Goal: Task Accomplishment & Management: Use online tool/utility

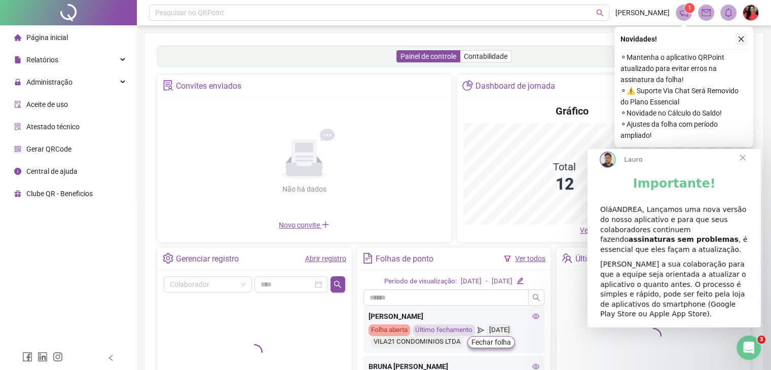
click at [740, 41] on icon "close" at bounding box center [742, 40] width 6 height 6
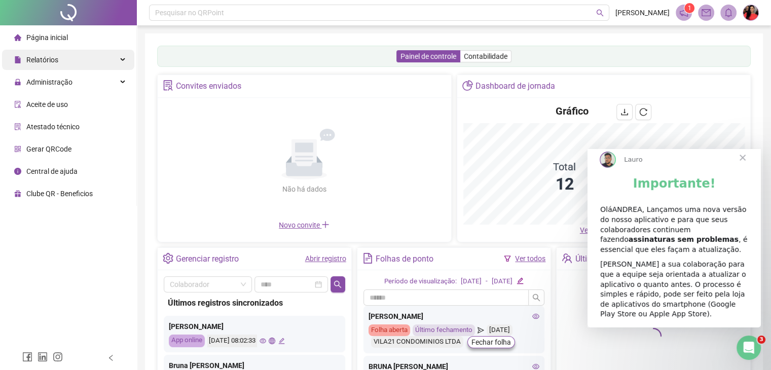
click at [32, 54] on span "Relatórios" at bounding box center [36, 60] width 44 height 20
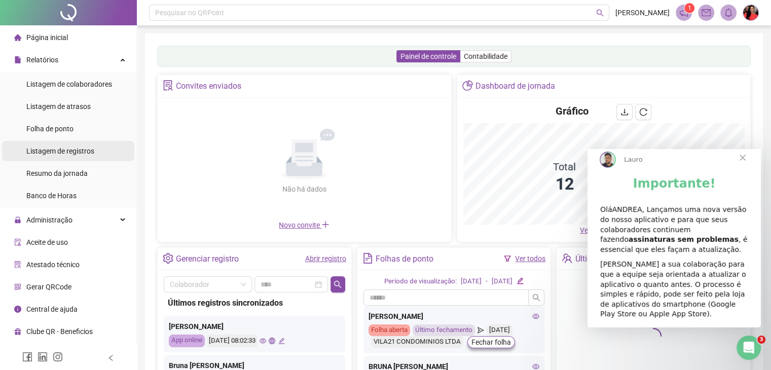
click at [52, 151] on span "Listagem de registros" at bounding box center [60, 151] width 68 height 8
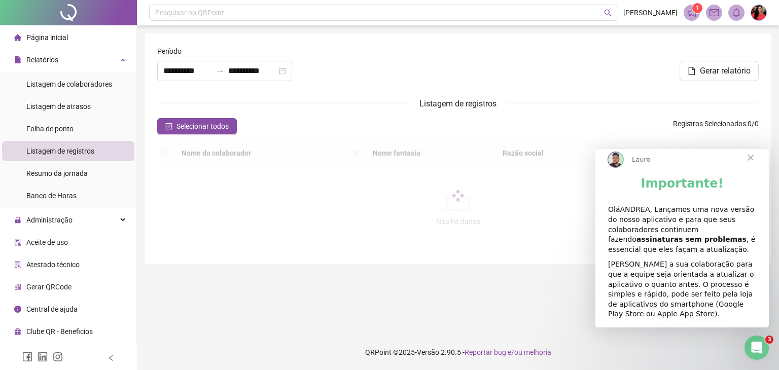
click at [752, 169] on span "Fechar" at bounding box center [750, 157] width 37 height 37
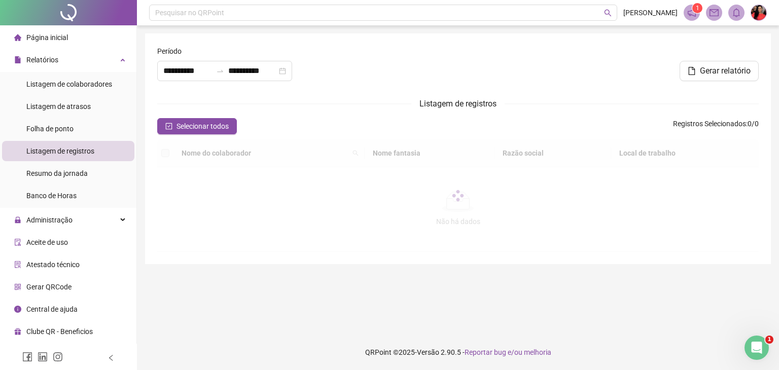
type input "**********"
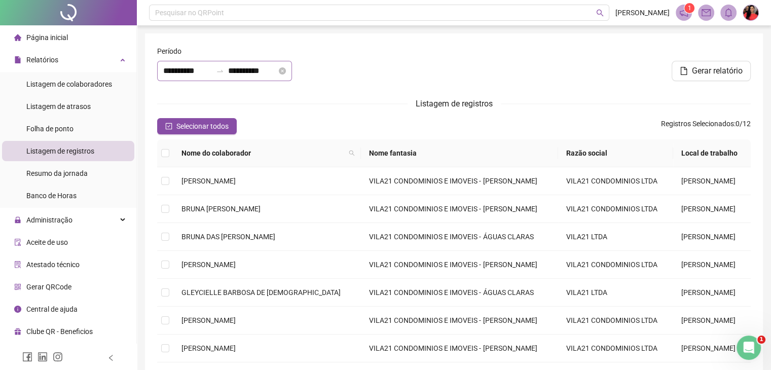
click at [160, 68] on div "**********" at bounding box center [224, 71] width 135 height 20
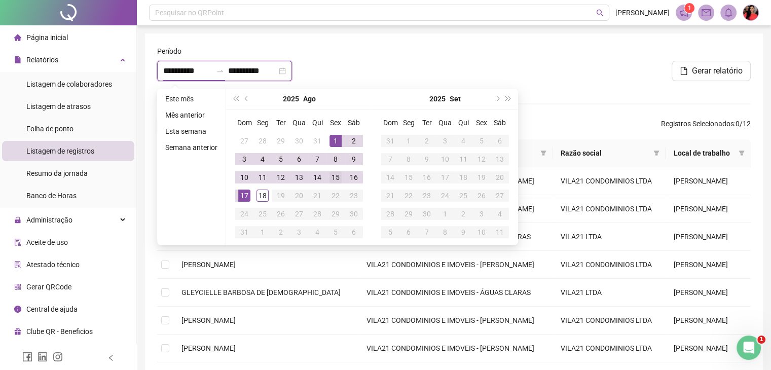
type input "**********"
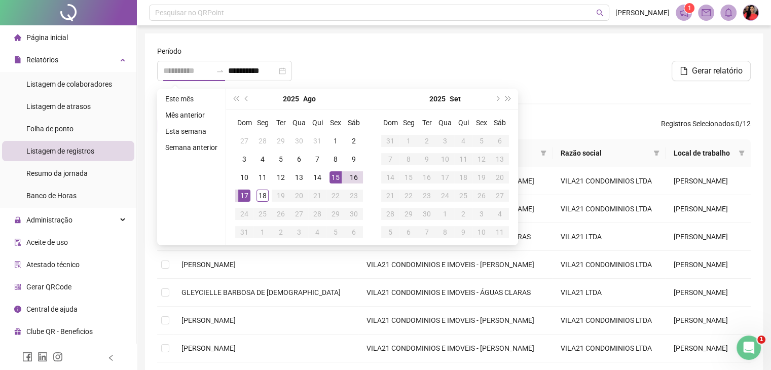
drag, startPoint x: 335, startPoint y: 177, endPoint x: 322, endPoint y: 177, distance: 12.2
click at [334, 177] on div "15" at bounding box center [336, 177] width 12 height 12
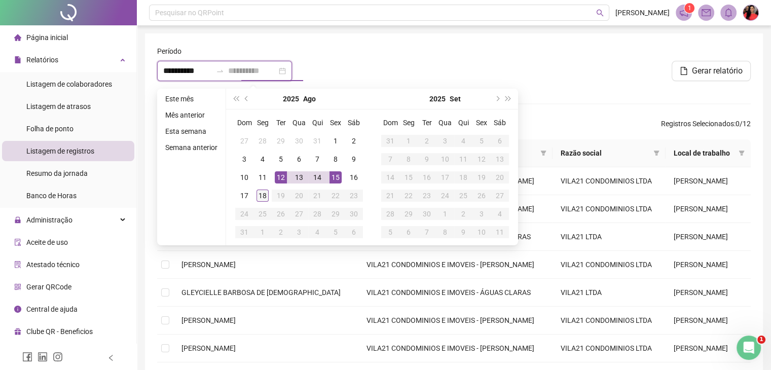
type input "**********"
click at [264, 193] on div "18" at bounding box center [263, 196] width 12 height 12
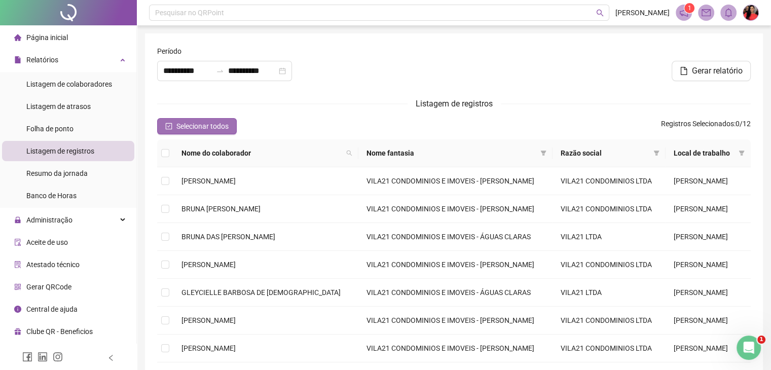
click at [177, 123] on span "Selecionar todos" at bounding box center [202, 126] width 52 height 11
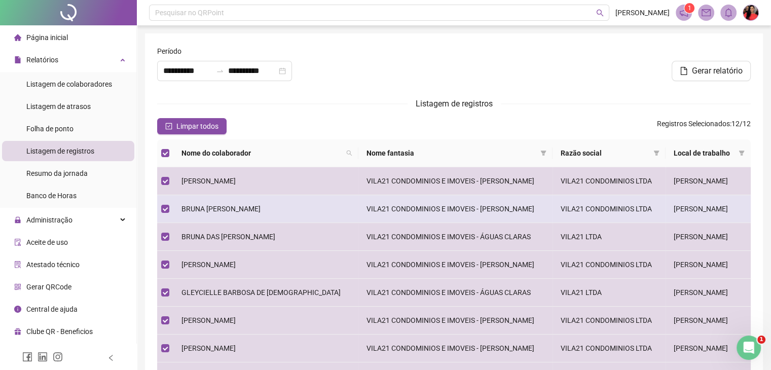
click at [245, 207] on span "BRUNA [PERSON_NAME]" at bounding box center [221, 209] width 79 height 8
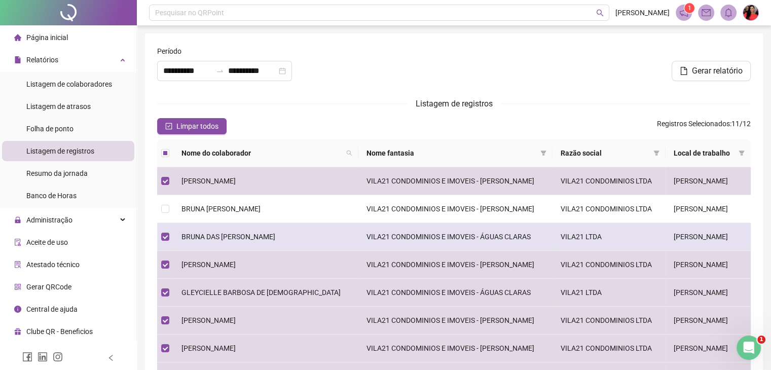
click at [247, 233] on span "BRUNA DAS [PERSON_NAME]" at bounding box center [229, 237] width 94 height 8
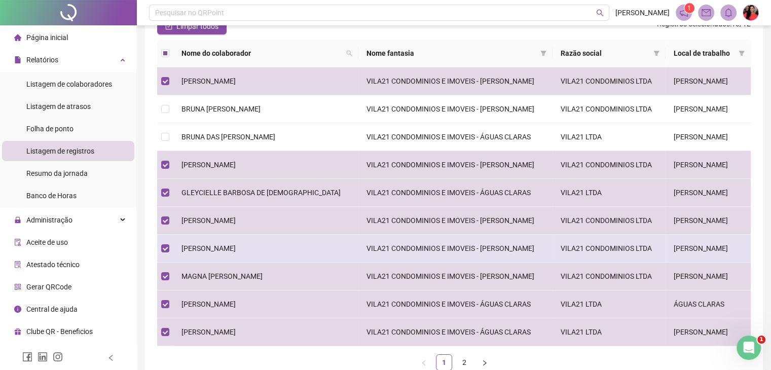
scroll to position [101, 0]
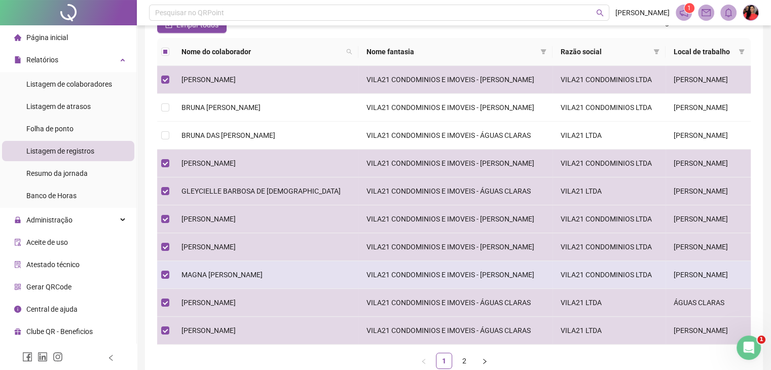
click at [216, 271] on span "MAGNA [PERSON_NAME]" at bounding box center [222, 275] width 81 height 8
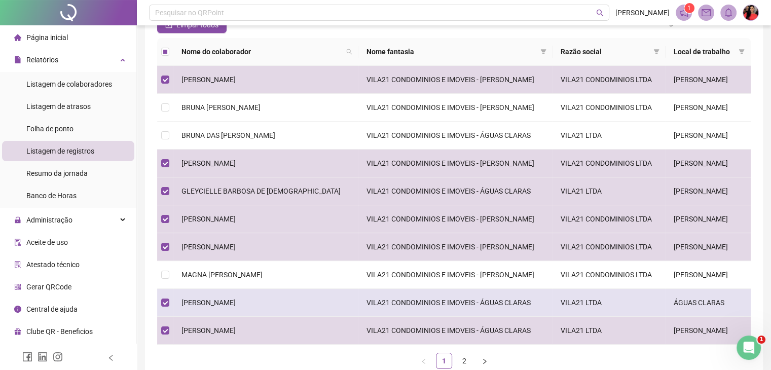
click at [211, 303] on span "[PERSON_NAME]" at bounding box center [209, 303] width 54 height 8
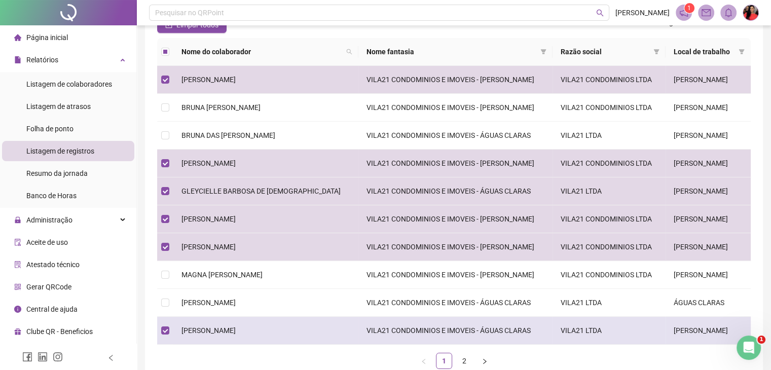
click at [248, 317] on td "[PERSON_NAME]" at bounding box center [265, 331] width 185 height 28
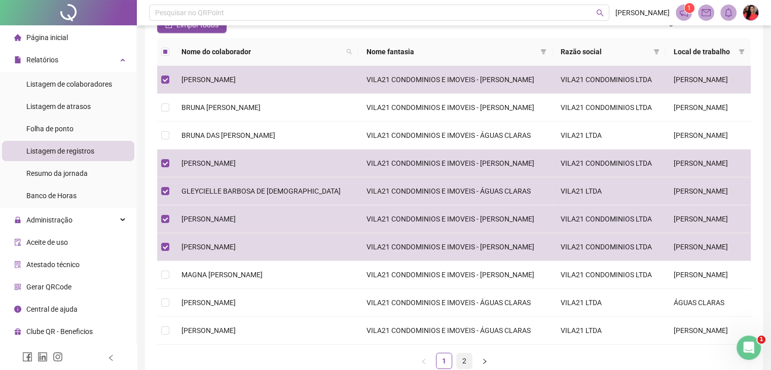
click at [469, 358] on link "2" at bounding box center [464, 360] width 15 height 15
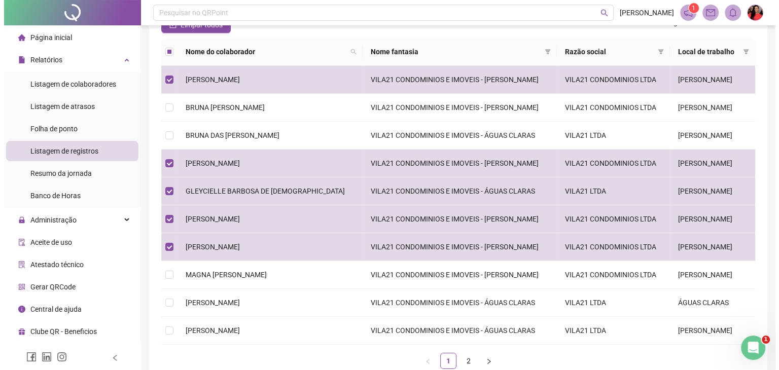
scroll to position [0, 0]
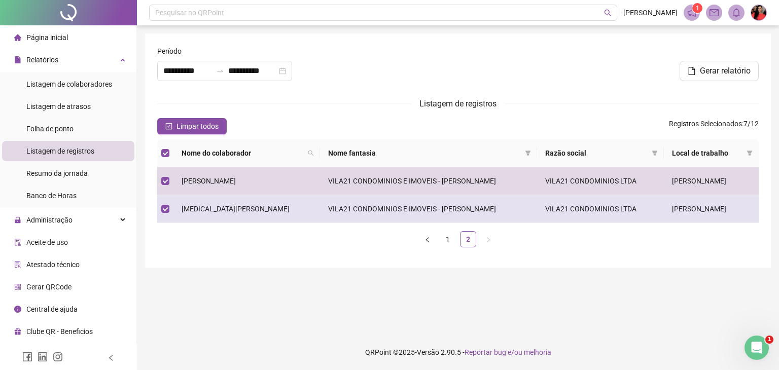
click at [244, 211] on span "[MEDICAL_DATA][PERSON_NAME]" at bounding box center [236, 209] width 108 height 8
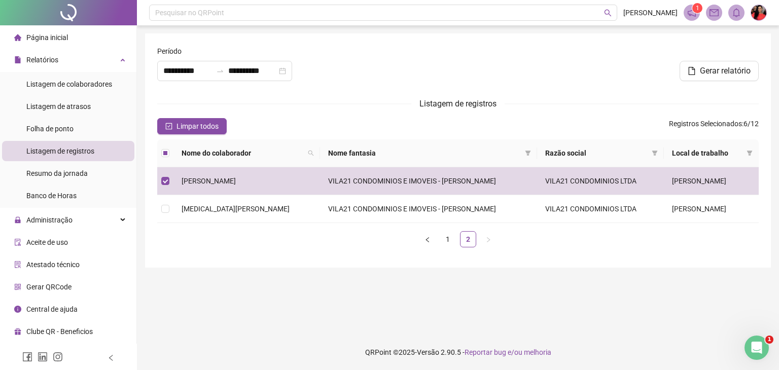
drag, startPoint x: 727, startPoint y: 67, endPoint x: 692, endPoint y: 54, distance: 37.1
click at [726, 67] on span "Gerar relatório" at bounding box center [725, 71] width 51 height 12
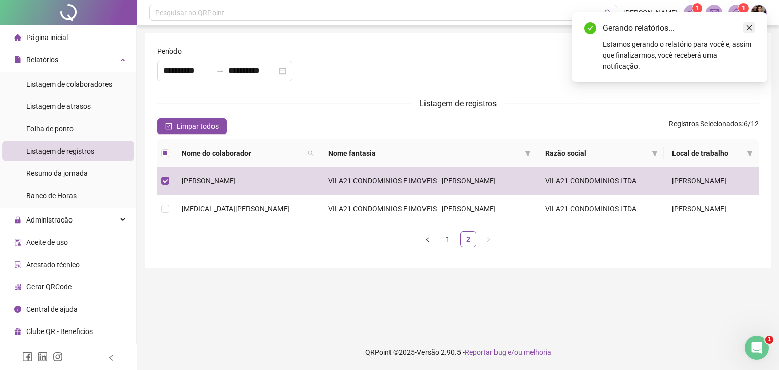
click at [747, 25] on icon "close" at bounding box center [748, 27] width 7 height 7
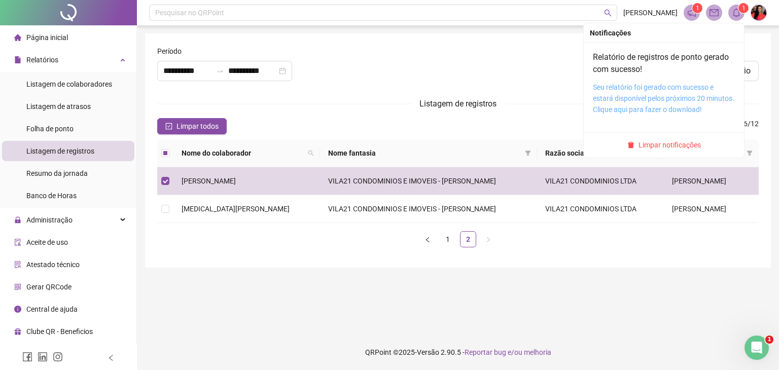
click at [677, 90] on link "Seu relatório foi gerado com sucesso e estará disponível pelos próximos 20 minu…" at bounding box center [663, 98] width 141 height 30
